Goal: Find specific page/section: Find specific page/section

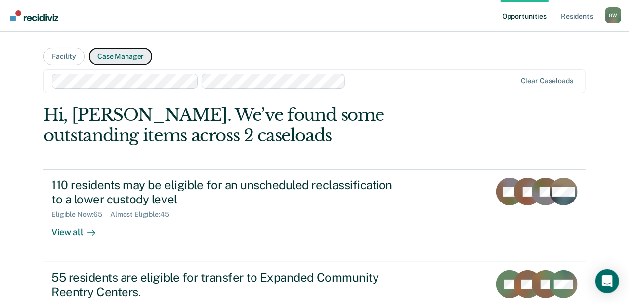
click at [120, 53] on button "Case Manager" at bounding box center [121, 56] width 64 height 17
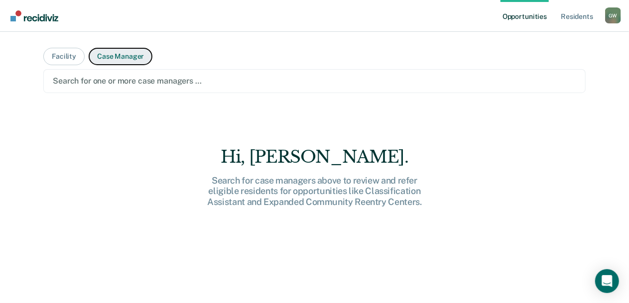
click at [120, 53] on button "Case Manager" at bounding box center [121, 56] width 64 height 17
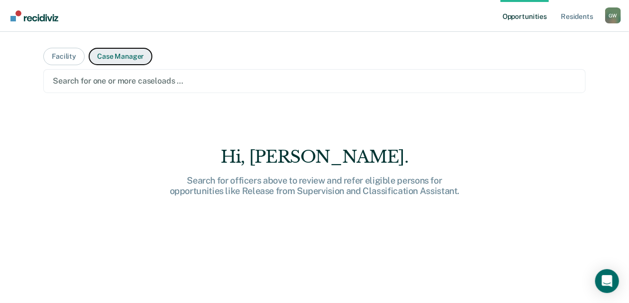
click at [117, 57] on button "Case Manager" at bounding box center [121, 56] width 64 height 17
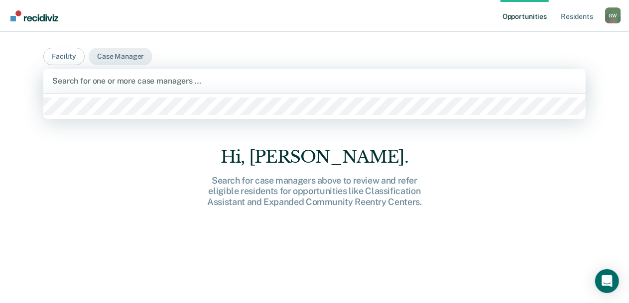
click at [112, 81] on div at bounding box center [314, 80] width 525 height 11
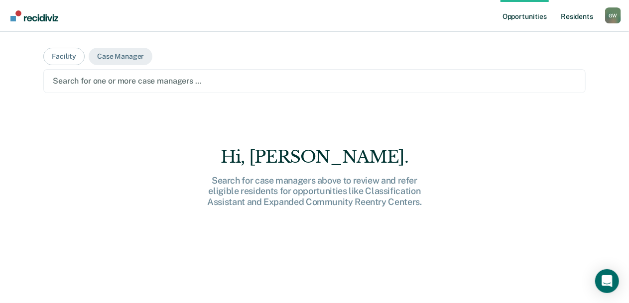
click at [574, 13] on link "Resident s" at bounding box center [577, 16] width 36 height 32
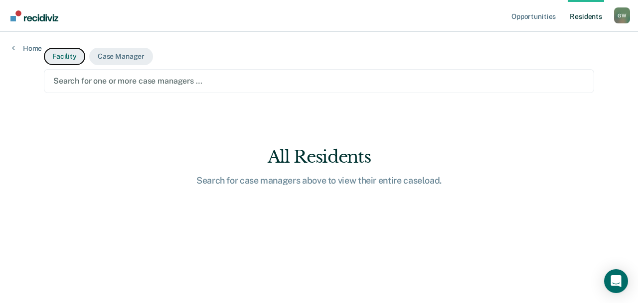
click at [60, 54] on button "Facility" at bounding box center [64, 56] width 41 height 17
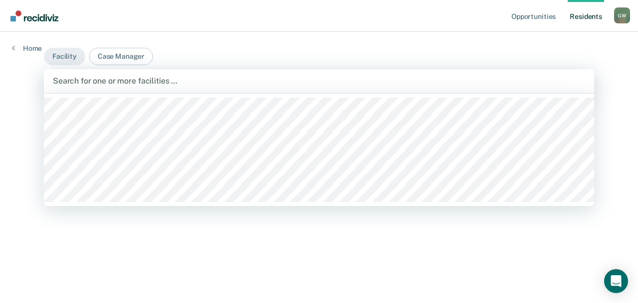
click at [177, 88] on div "Search for one or more facilities …" at bounding box center [319, 81] width 550 height 24
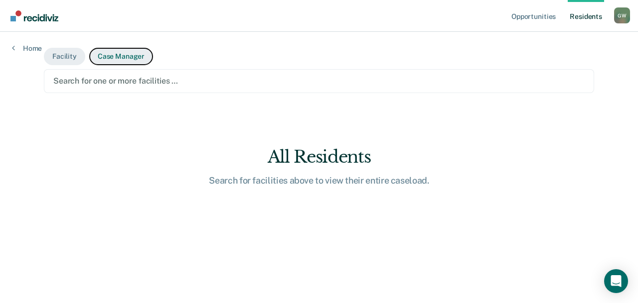
click at [109, 55] on button "Case Manager" at bounding box center [121, 56] width 64 height 17
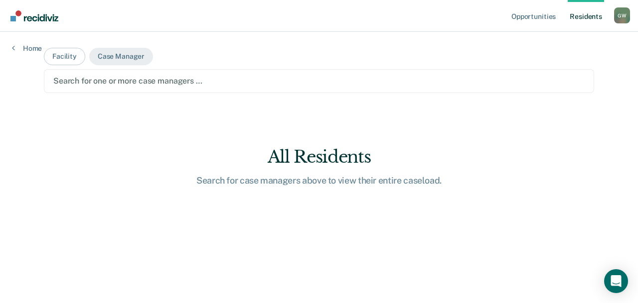
click at [583, 15] on link "Resident s" at bounding box center [586, 16] width 36 height 32
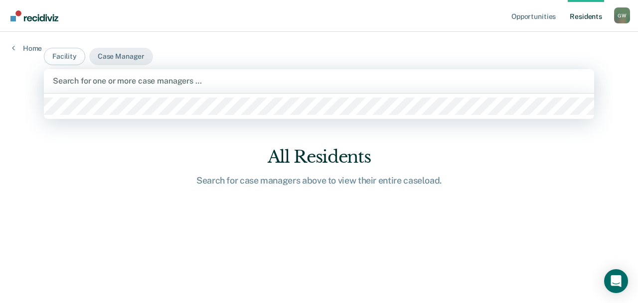
click at [212, 83] on div at bounding box center [319, 80] width 532 height 11
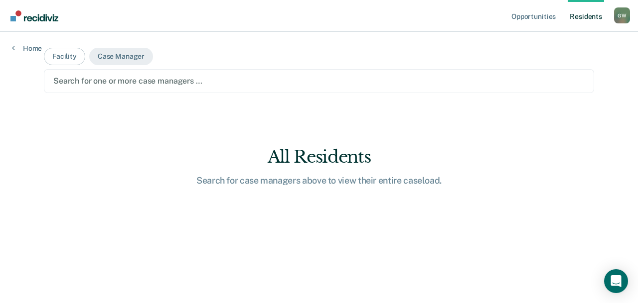
click at [212, 83] on div at bounding box center [318, 80] width 531 height 11
click at [62, 55] on button "Facility" at bounding box center [64, 56] width 41 height 17
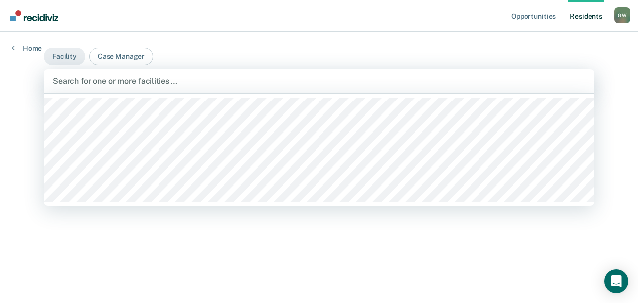
click at [81, 79] on div at bounding box center [319, 80] width 532 height 11
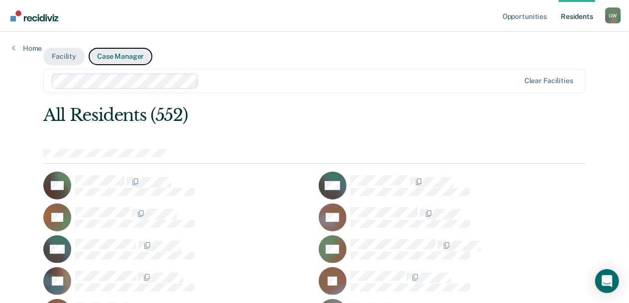
click at [124, 59] on button "Case Manager" at bounding box center [121, 56] width 64 height 17
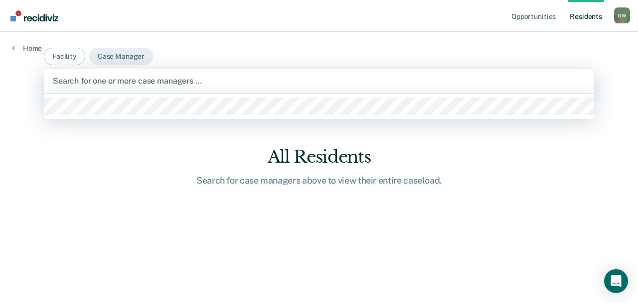
click at [169, 80] on div at bounding box center [319, 80] width 532 height 11
click at [115, 171] on main "Facility Case Manager 1 result available. Use Up and Down to choose options, pr…" at bounding box center [319, 156] width 574 height 248
